Goal: Transaction & Acquisition: Book appointment/travel/reservation

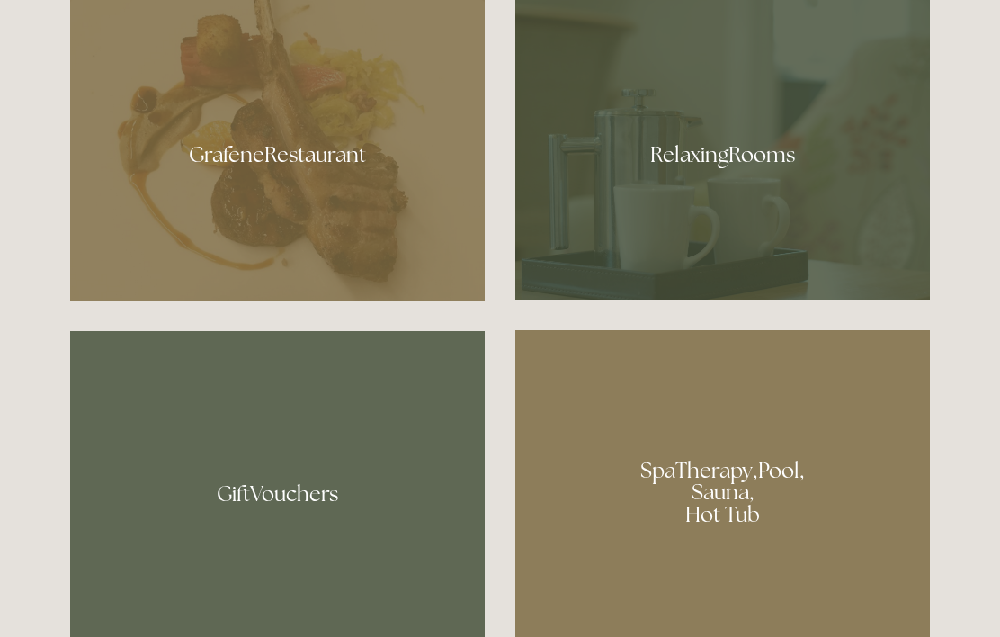
scroll to position [1085, 0]
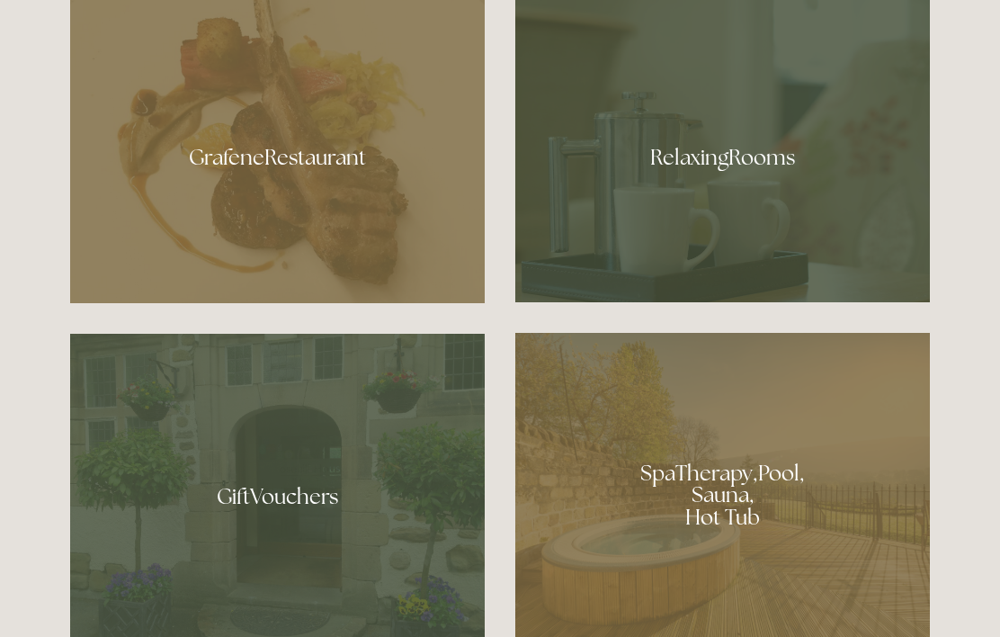
click at [644, 238] on div at bounding box center [722, 151] width 414 height 302
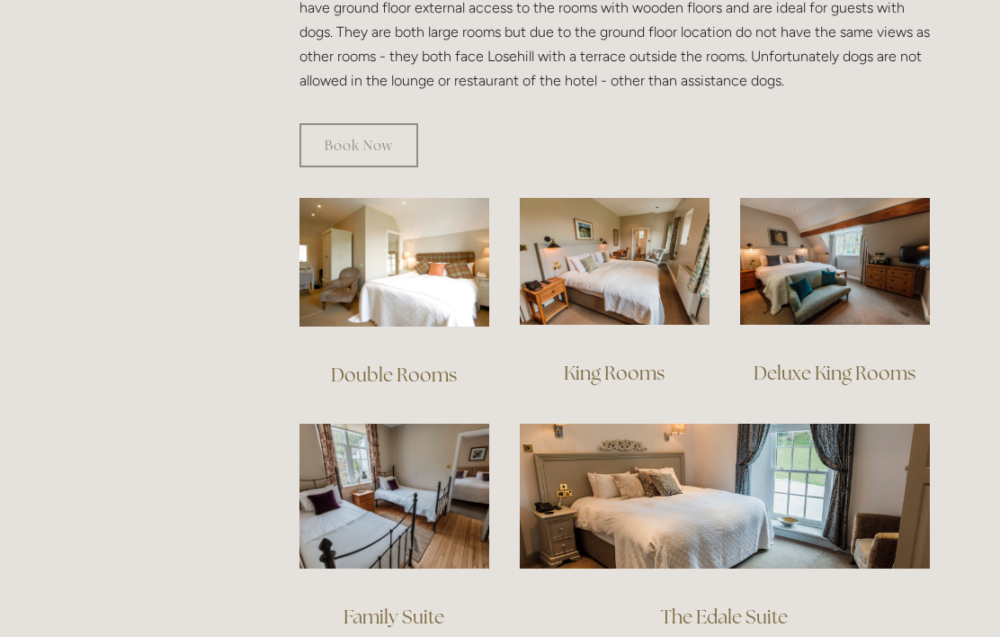
scroll to position [1126, 0]
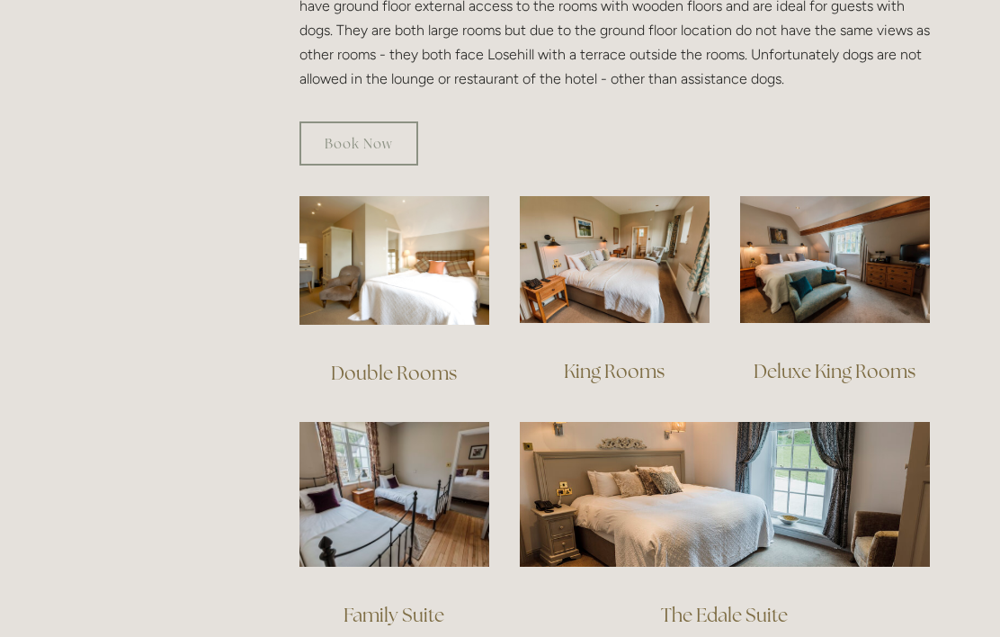
click at [379, 269] on img at bounding box center [394, 260] width 190 height 129
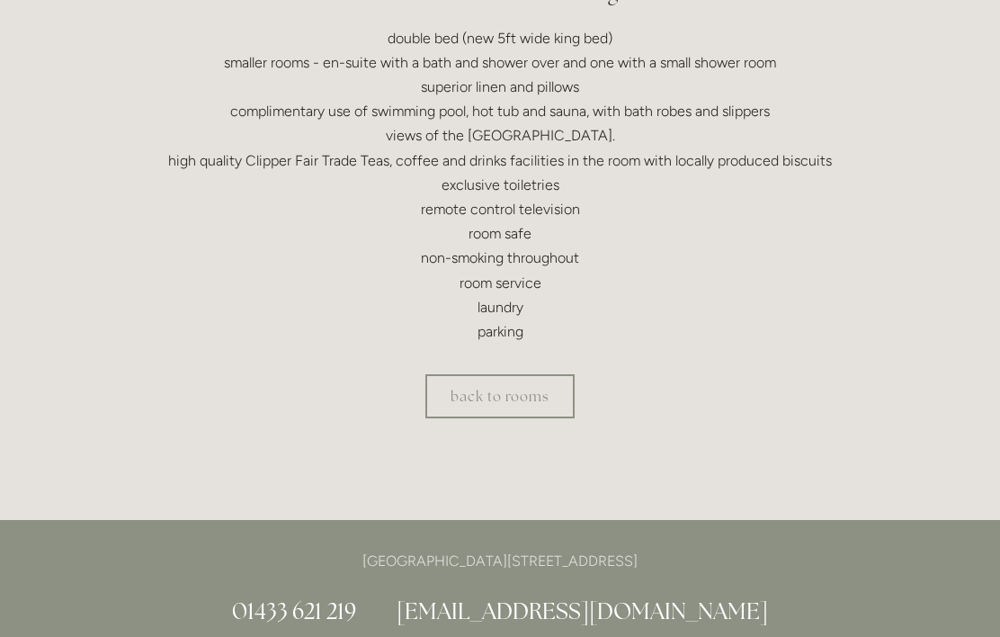
scroll to position [608, 0]
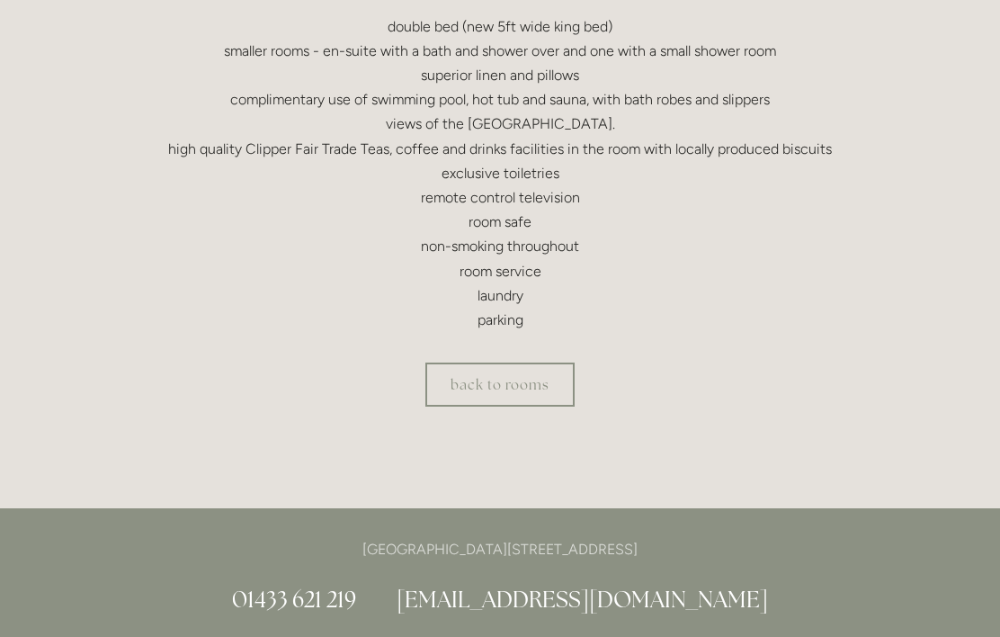
click at [484, 370] on link "back to rooms" at bounding box center [499, 384] width 149 height 44
